Goal: Use online tool/utility: Utilize a website feature to perform a specific function

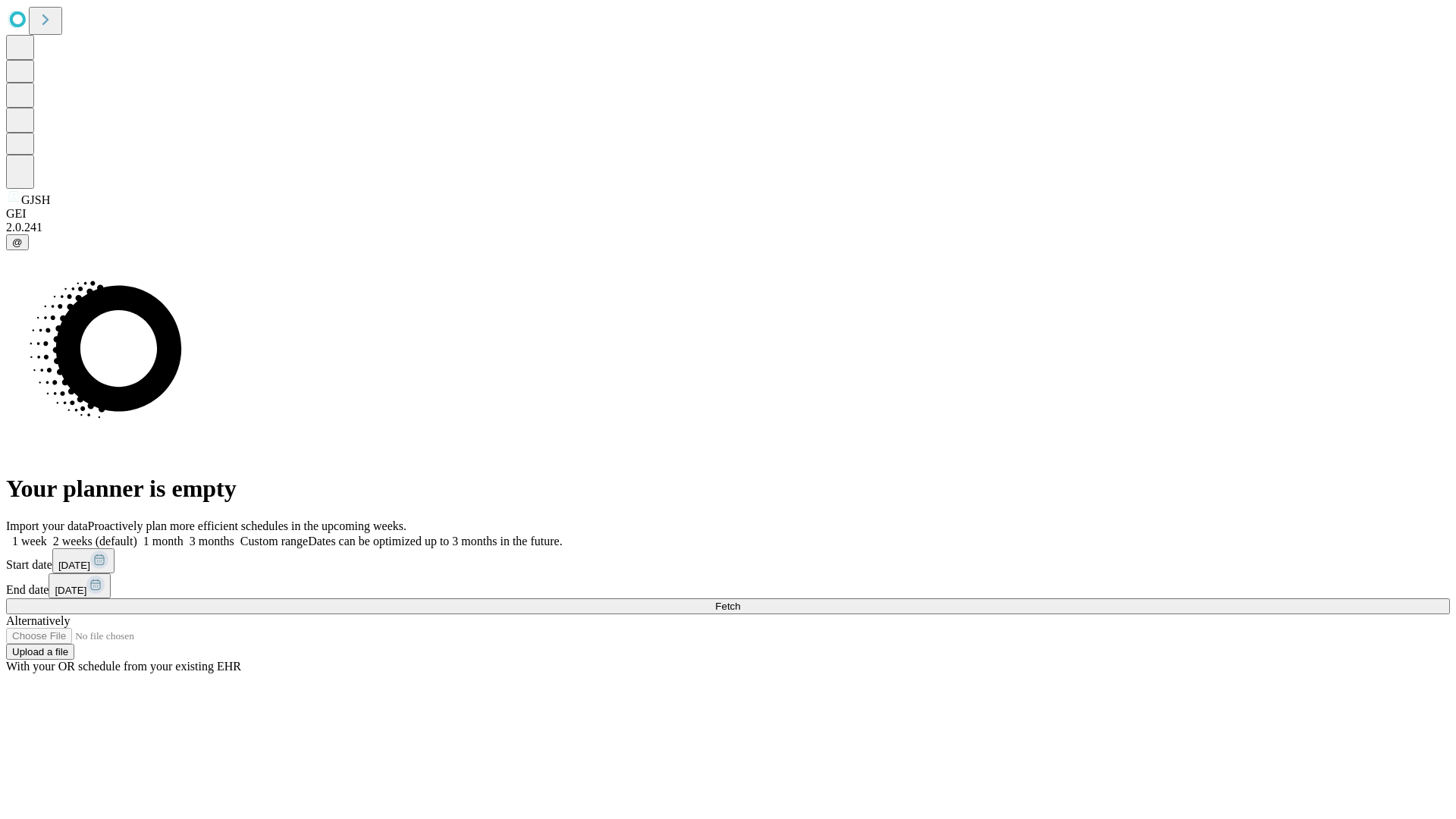
click at [740, 601] on span "Fetch" at bounding box center [727, 606] width 25 height 12
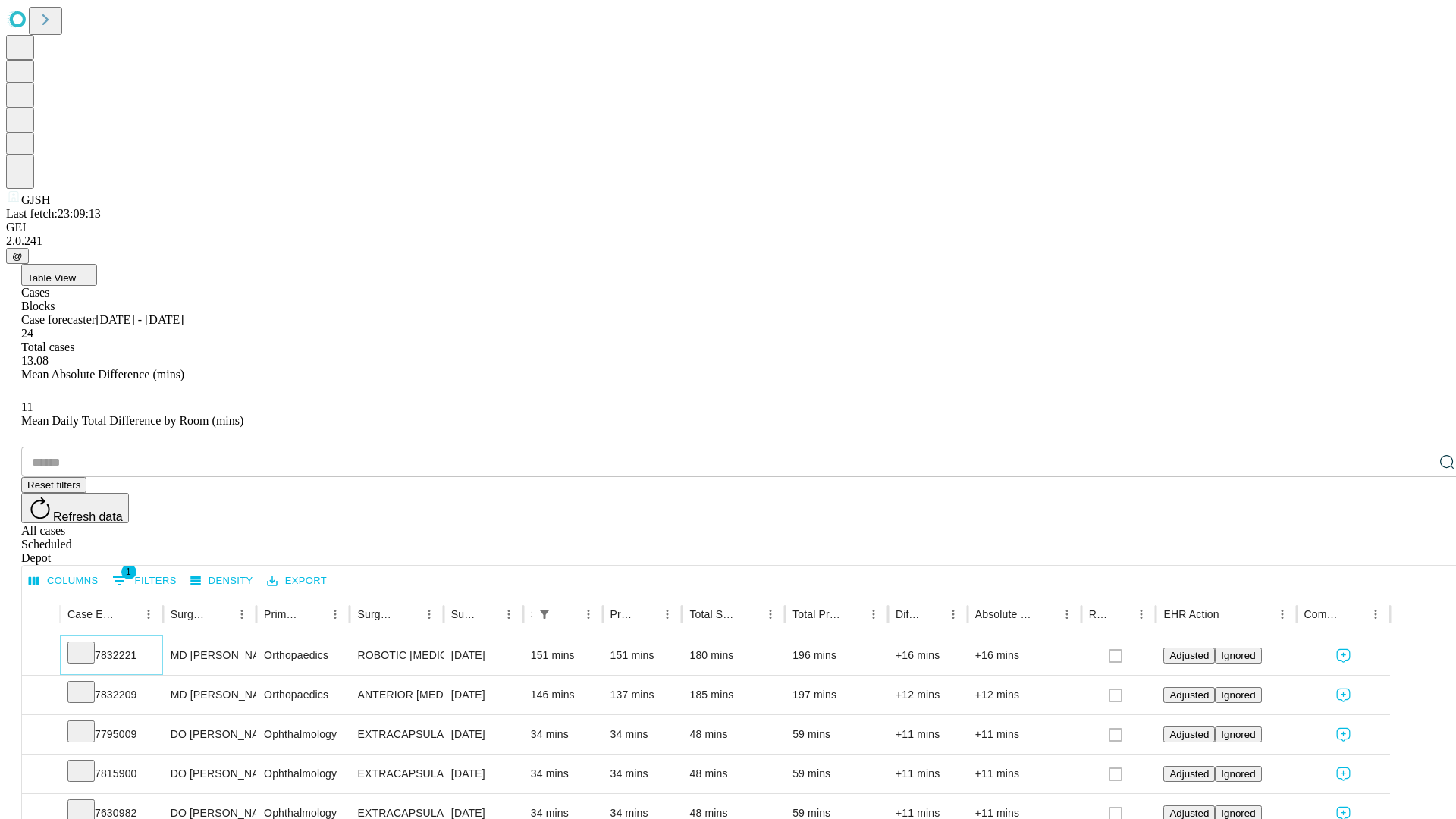
click at [88, 644] on icon at bounding box center [81, 651] width 16 height 16
